Goal: Transaction & Acquisition: Download file/media

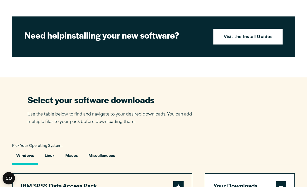
scroll to position [312, 0]
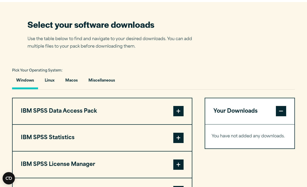
click at [78, 85] on button "Macos" at bounding box center [71, 82] width 21 height 15
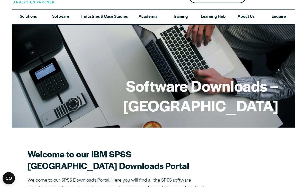
scroll to position [0, 0]
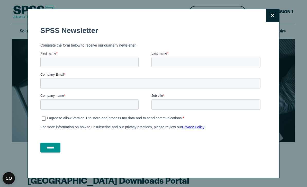
click at [271, 18] on button "Close" at bounding box center [272, 15] width 13 height 13
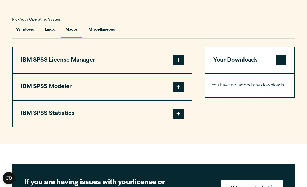
click at [185, 125] on button "IBM SPSS Statistics" at bounding box center [102, 114] width 179 height 26
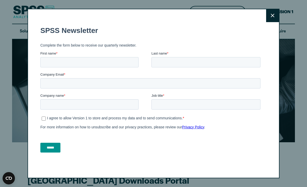
click at [271, 16] on icon at bounding box center [273, 16] width 4 height 4
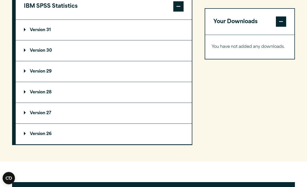
click at [102, 38] on summary "Version 31" at bounding box center [104, 30] width 176 height 21
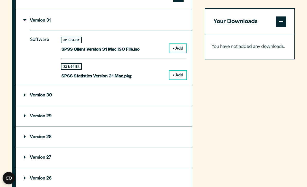
scroll to position [479, 0]
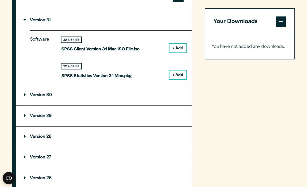
click at [174, 79] on button "+ Add" at bounding box center [177, 75] width 17 height 9
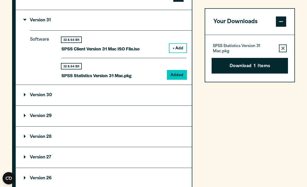
click at [262, 72] on button "Download 1 Items" at bounding box center [249, 66] width 76 height 16
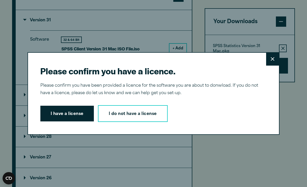
click at [86, 119] on button "I have a license" at bounding box center [66, 114] width 53 height 16
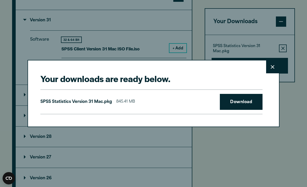
click at [248, 110] on link "Download" at bounding box center [241, 102] width 43 height 16
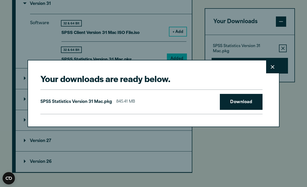
click at [254, 97] on link "Download" at bounding box center [241, 102] width 43 height 16
click at [271, 69] on icon at bounding box center [273, 67] width 4 height 4
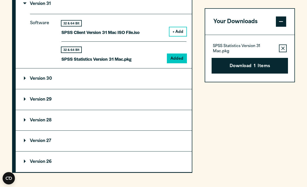
click at [236, 66] on button "Download 1 Items" at bounding box center [249, 66] width 76 height 16
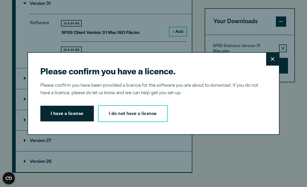
click at [84, 120] on button "I have a license" at bounding box center [66, 114] width 53 height 16
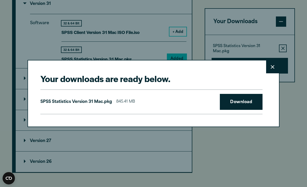
click at [249, 105] on link "Download" at bounding box center [241, 102] width 43 height 16
click at [112, 2] on div "Your downloads are ready below. Close SPSS Statistics Version 31 Mac.pkg 845.41…" at bounding box center [153, 93] width 307 height 187
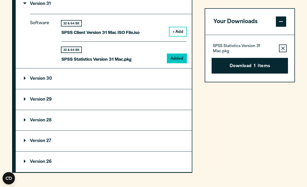
click at [240, 63] on button "Download 1 Items" at bounding box center [249, 66] width 76 height 16
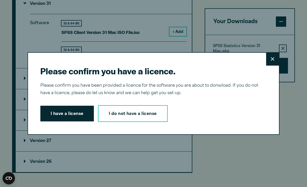
click at [73, 117] on button "I have a license" at bounding box center [66, 114] width 53 height 16
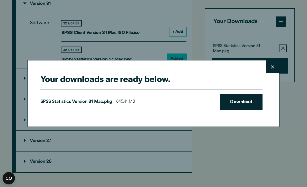
click at [230, 105] on link "Download" at bounding box center [241, 102] width 43 height 16
click at [273, 70] on button "Close" at bounding box center [272, 66] width 13 height 13
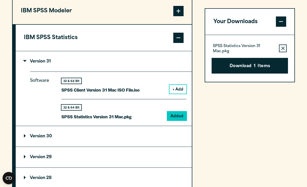
scroll to position [438, 0]
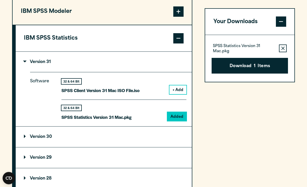
click at [131, 121] on p "SPSS Statistics Version 31 Mac.pkg" at bounding box center [96, 117] width 70 height 7
click at [263, 45] on p "SPSS Statistics Version 31 Mac.pkg" at bounding box center [244, 49] width 62 height 10
click at [229, 48] on p "SPSS Statistics Version 31 Mac.pkg" at bounding box center [244, 49] width 62 height 10
